Goal: Navigation & Orientation: Find specific page/section

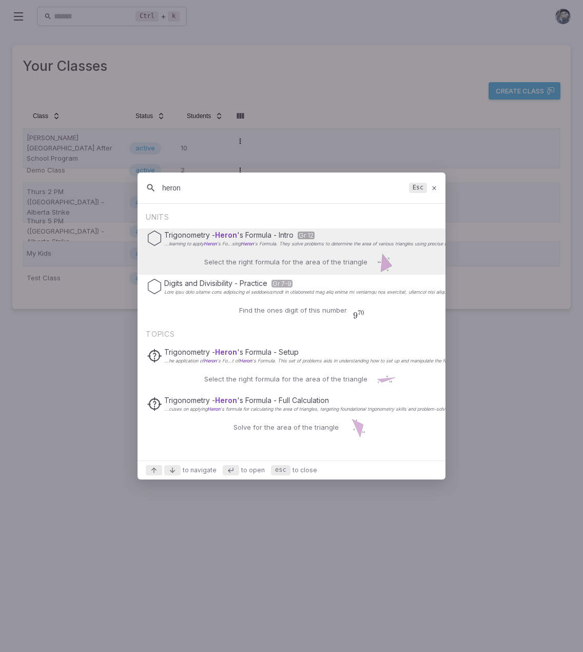
click at [434, 186] on icon at bounding box center [434, 188] width 7 height 8
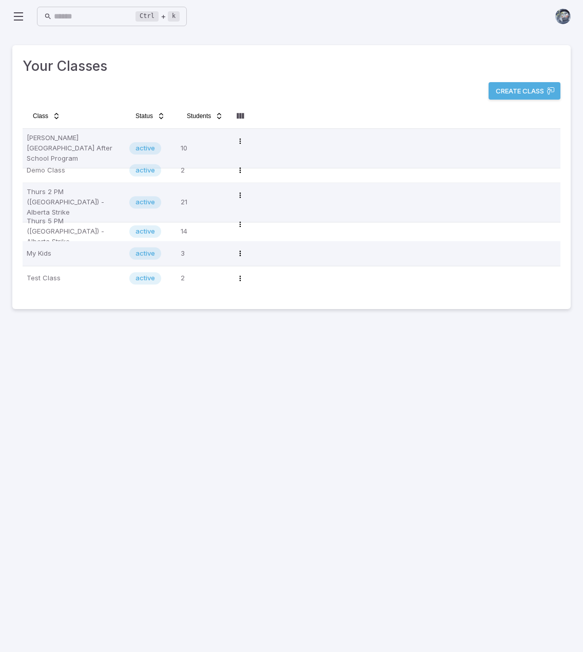
click at [14, 15] on icon at bounding box center [18, 16] width 12 height 12
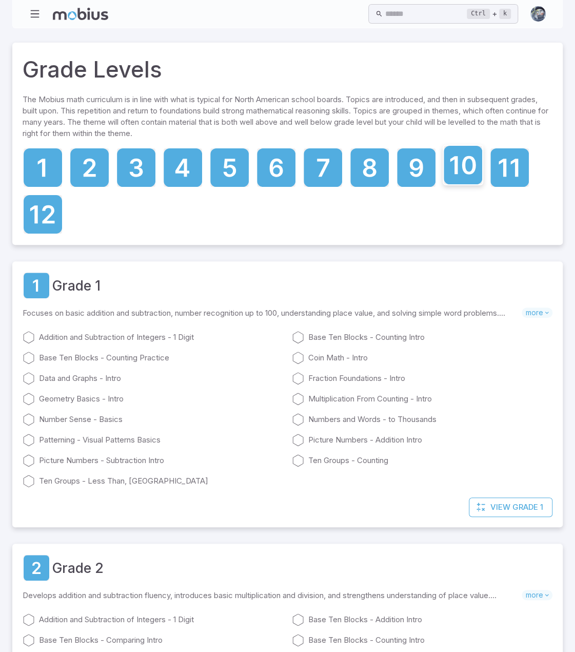
click at [469, 169] on icon at bounding box center [463, 165] width 38 height 38
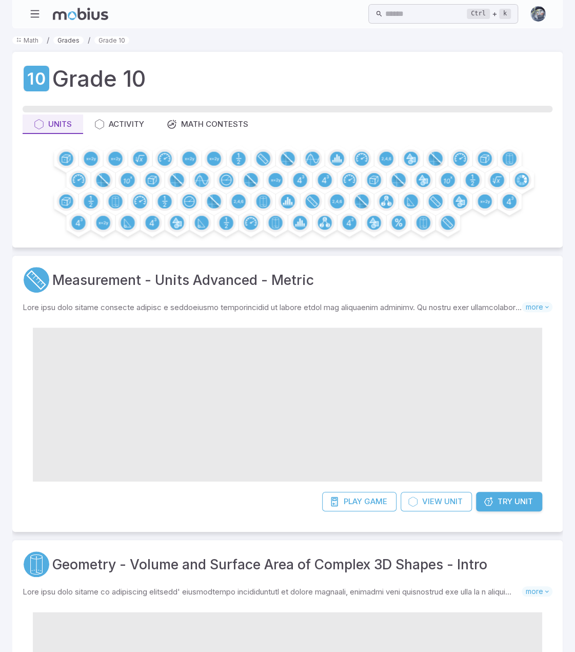
click at [70, 38] on link "Grades" at bounding box center [68, 40] width 30 height 8
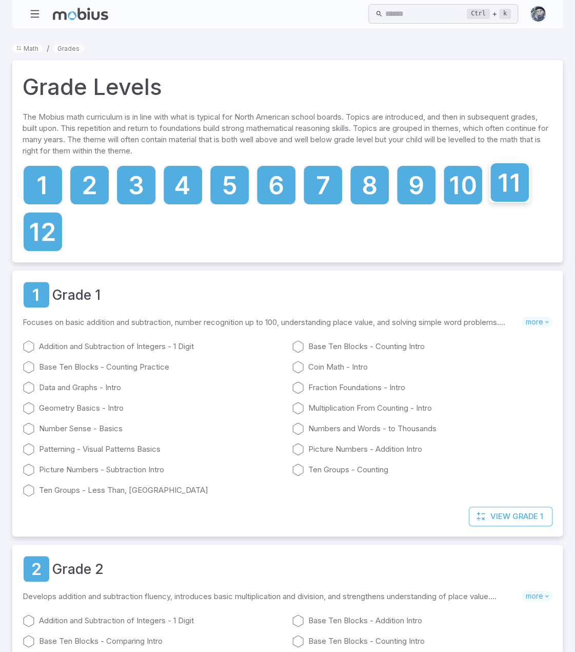
click at [520, 185] on icon at bounding box center [510, 182] width 38 height 38
